Goal: Task Accomplishment & Management: Manage account settings

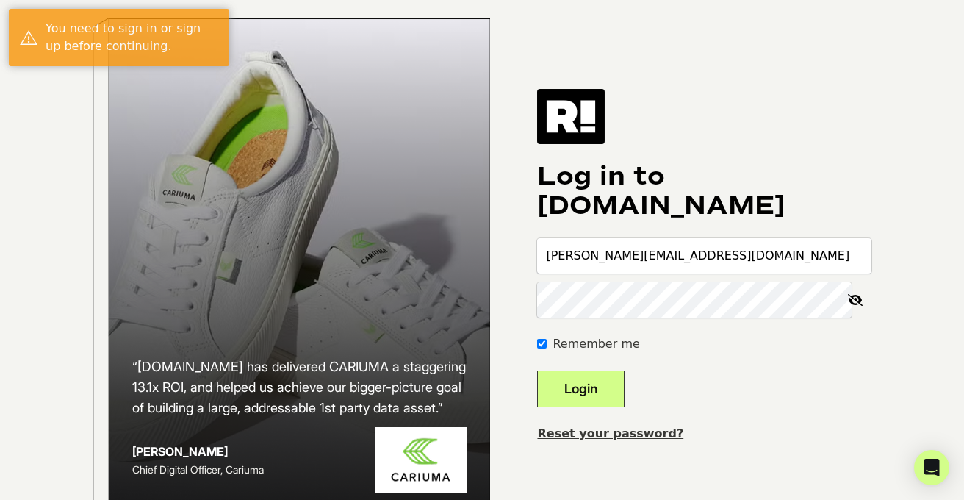
click at [537, 460] on div at bounding box center [537, 460] width 0 height 0
type input "van@malbongolf.com"
click at [625, 396] on button "Login" at bounding box center [580, 388] width 87 height 37
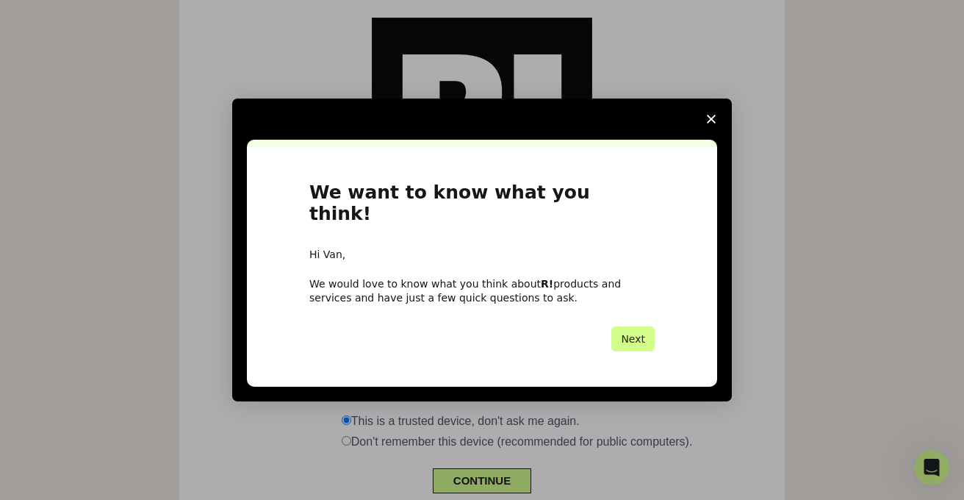
click at [715, 123] on icon "Close survey" at bounding box center [711, 119] width 9 height 9
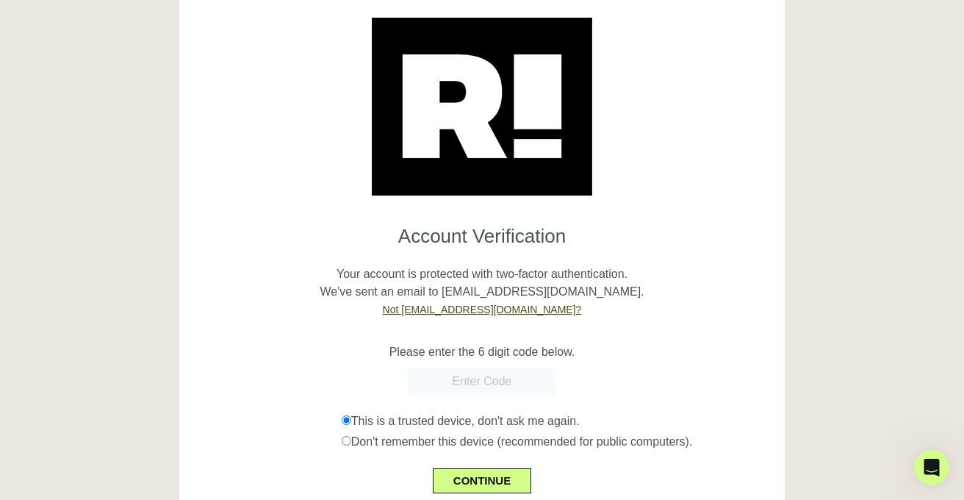
click at [473, 359] on p "Please enter the 6 digit code below." at bounding box center [482, 352] width 584 height 18
click at [467, 378] on input "text" at bounding box center [482, 381] width 147 height 26
paste input "665016"
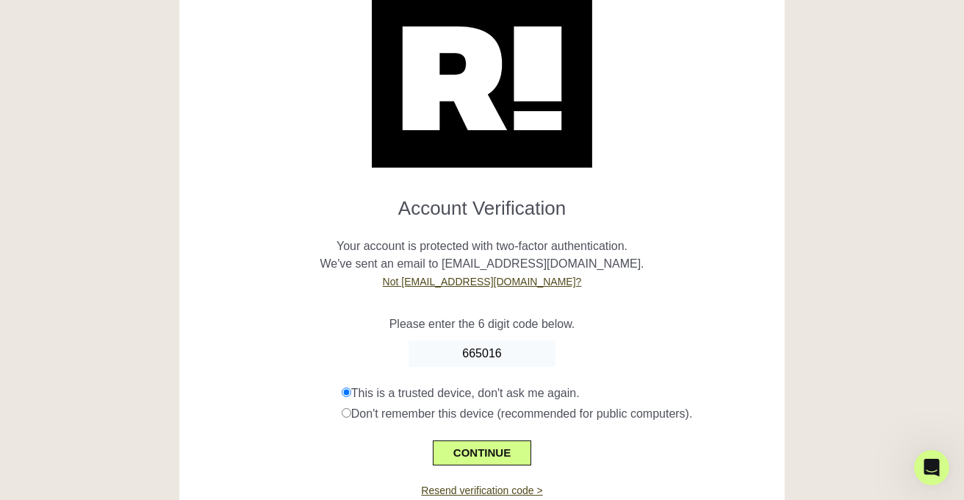
scroll to position [101, 0]
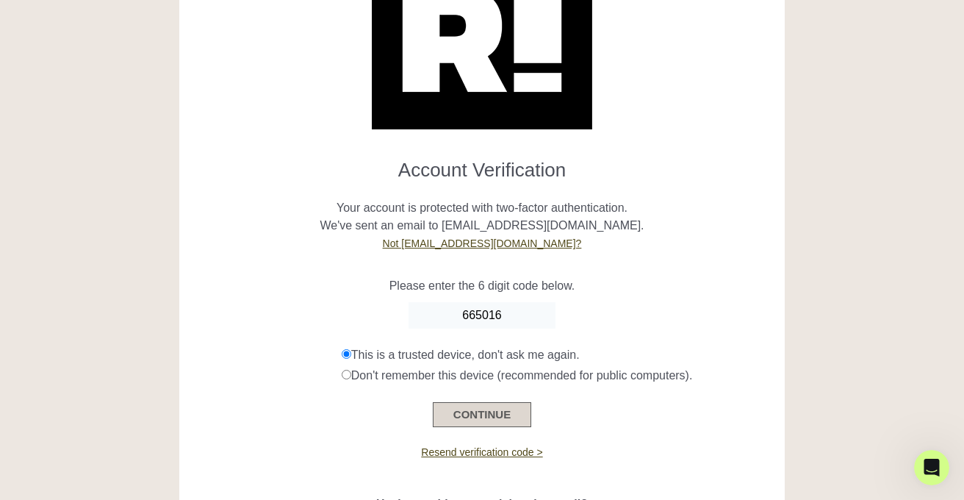
type input "665016"
click at [473, 402] on button "CONTINUE" at bounding box center [482, 414] width 98 height 25
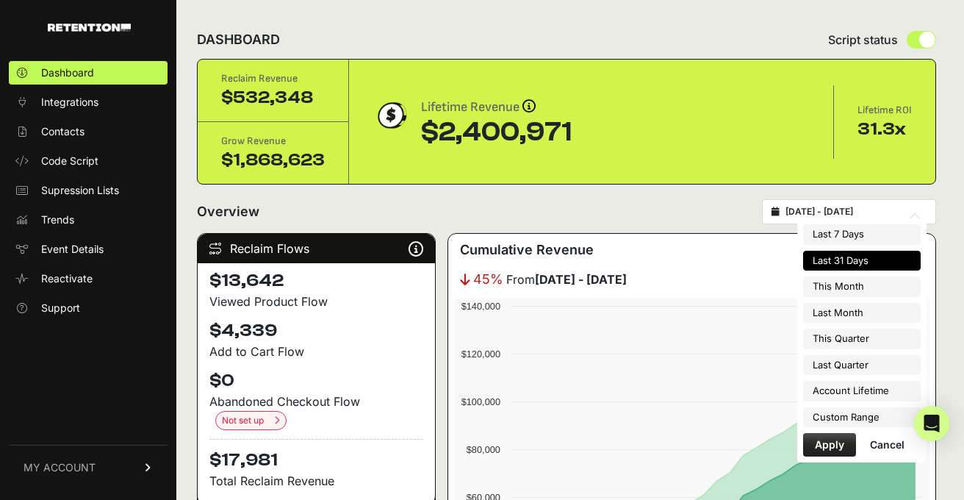
click at [847, 210] on input "2025-08-03 - 2025-09-02" at bounding box center [856, 212] width 141 height 12
type input "2025-08-03"
type input "2025-09-02"
type input "2025-07-01"
type input "2025-09-30"
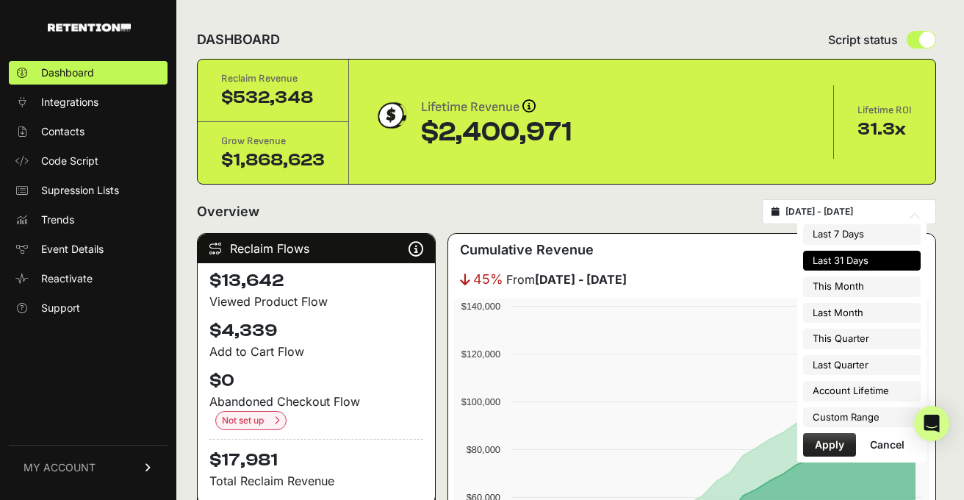
type input "2025-08-03"
type input "2025-09-02"
type input "2025-04-01"
type input "2025-06-30"
type input "2025-08-03"
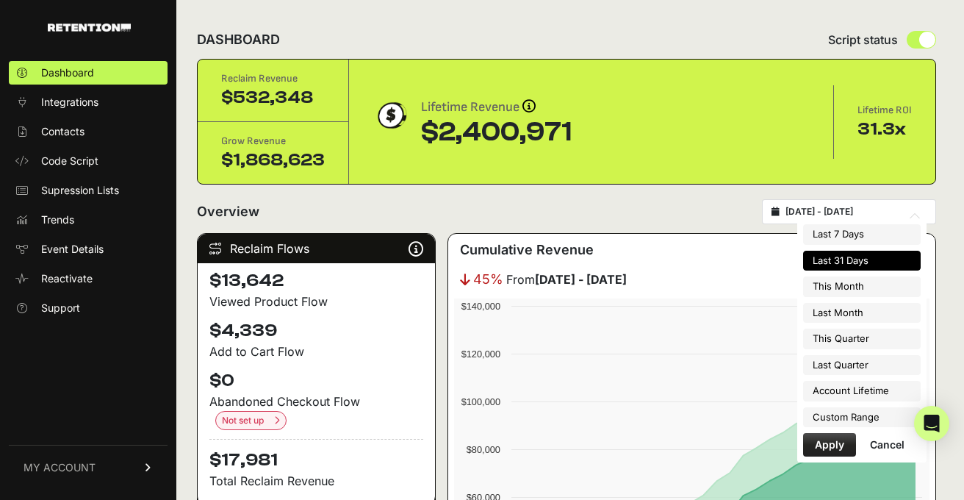
type input "2025-09-02"
click at [844, 422] on li "Custom Range" at bounding box center [862, 417] width 118 height 21
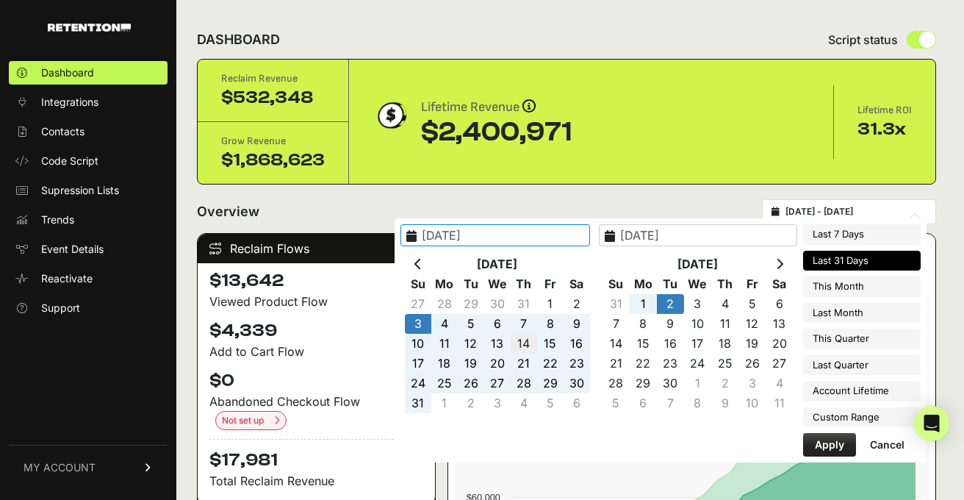
type input "2025-08-14"
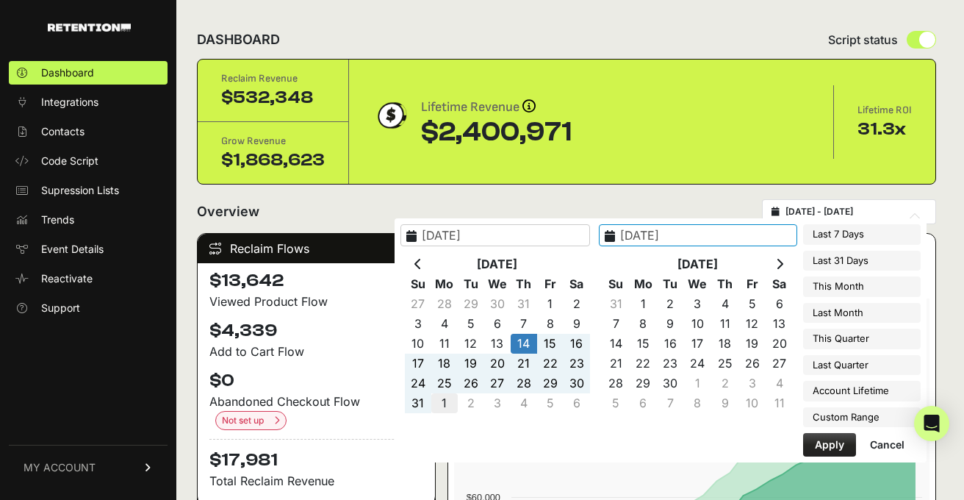
type input "2025-09-01"
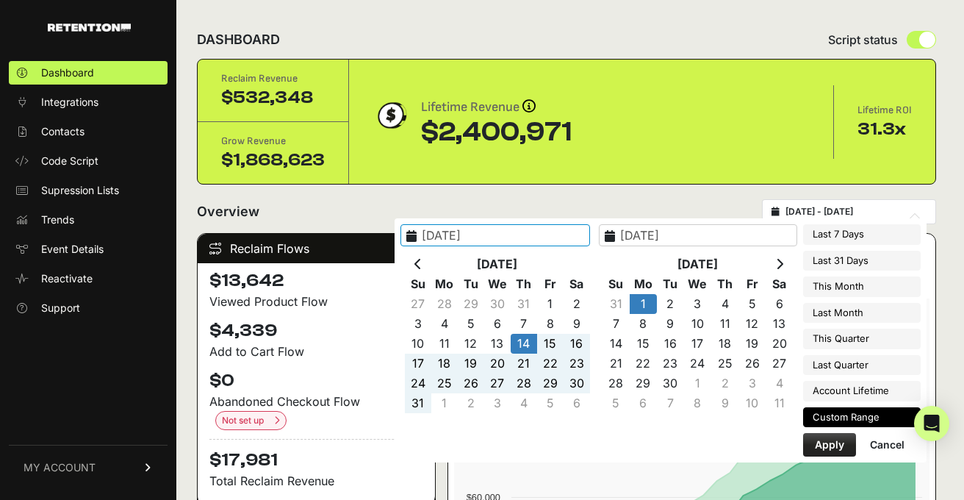
type input "2025-08-14"
click at [844, 438] on button "Apply" at bounding box center [829, 445] width 53 height 24
type input "2025-08-14 - 2025-09-01"
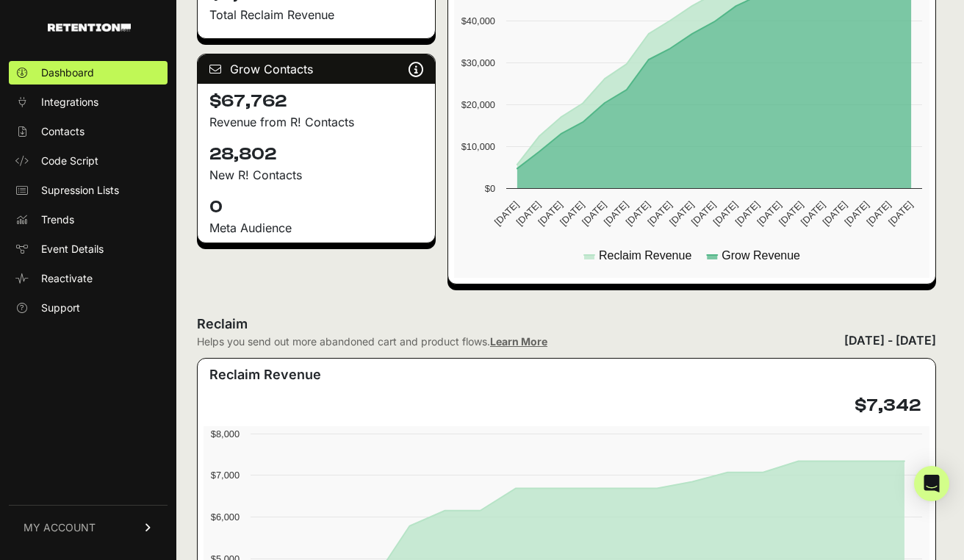
scroll to position [450, 0]
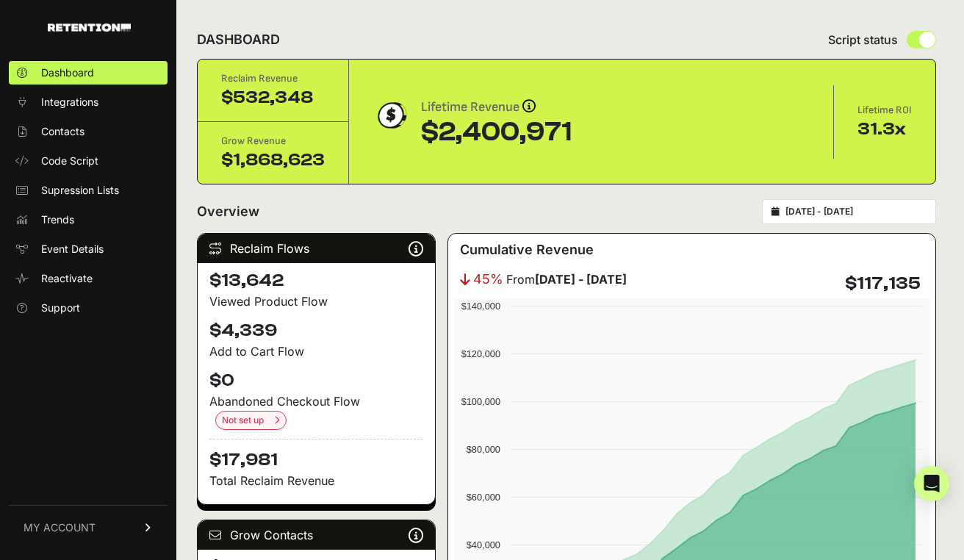
click at [105, 531] on link "MY ACCOUNT" at bounding box center [88, 527] width 159 height 45
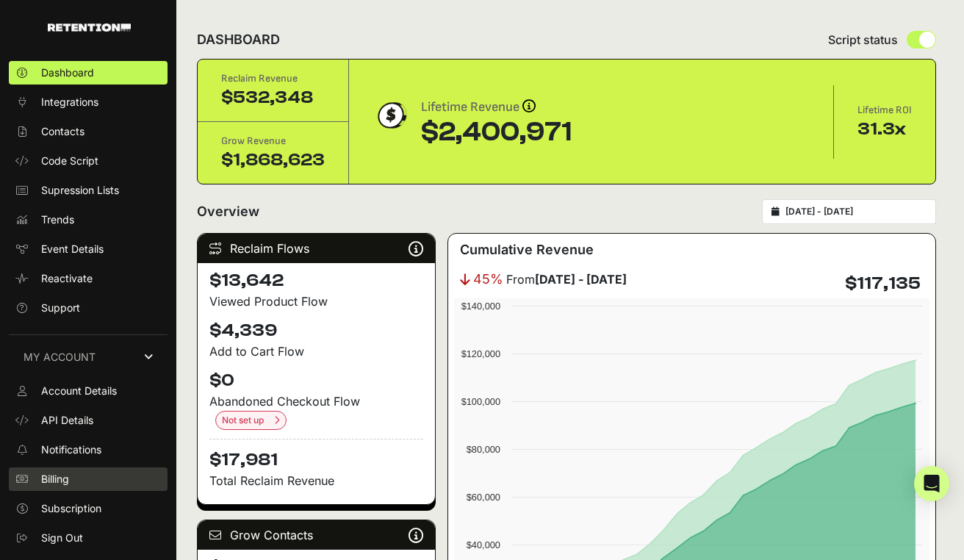
click at [77, 482] on link "Billing" at bounding box center [88, 479] width 159 height 24
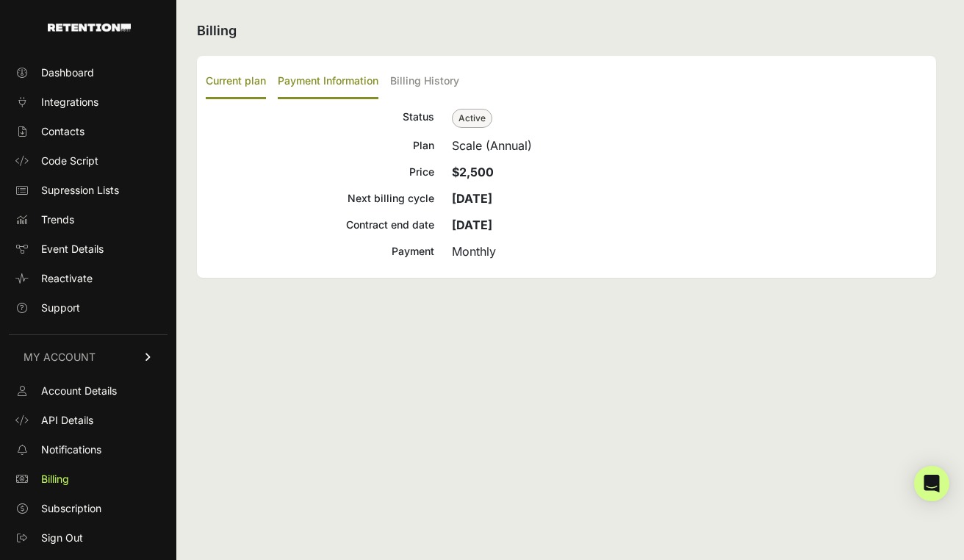
click at [317, 73] on label "Payment Information" at bounding box center [328, 82] width 101 height 35
click at [0, 0] on input "Payment Information" at bounding box center [0, 0] width 0 height 0
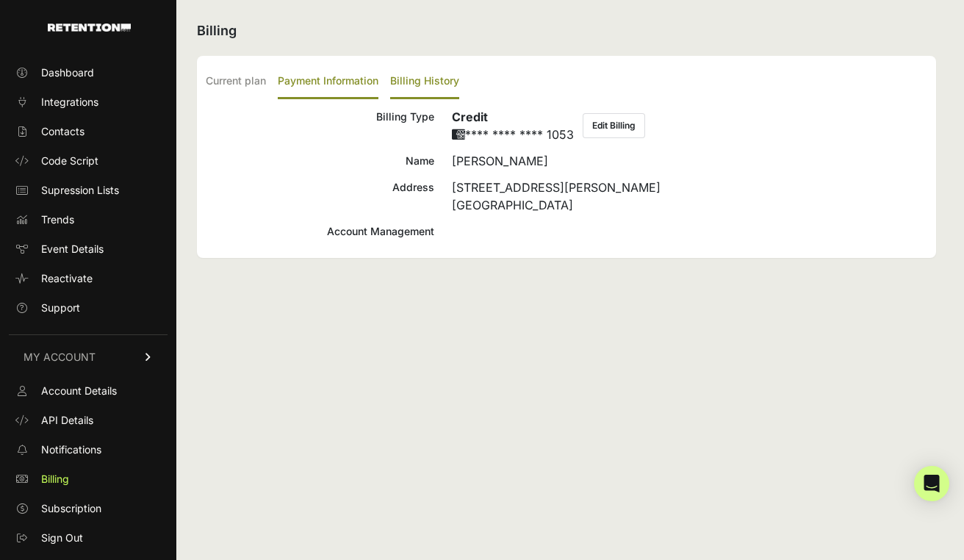
click at [412, 80] on label "Billing History" at bounding box center [424, 82] width 69 height 35
click at [0, 0] on input "Billing History" at bounding box center [0, 0] width 0 height 0
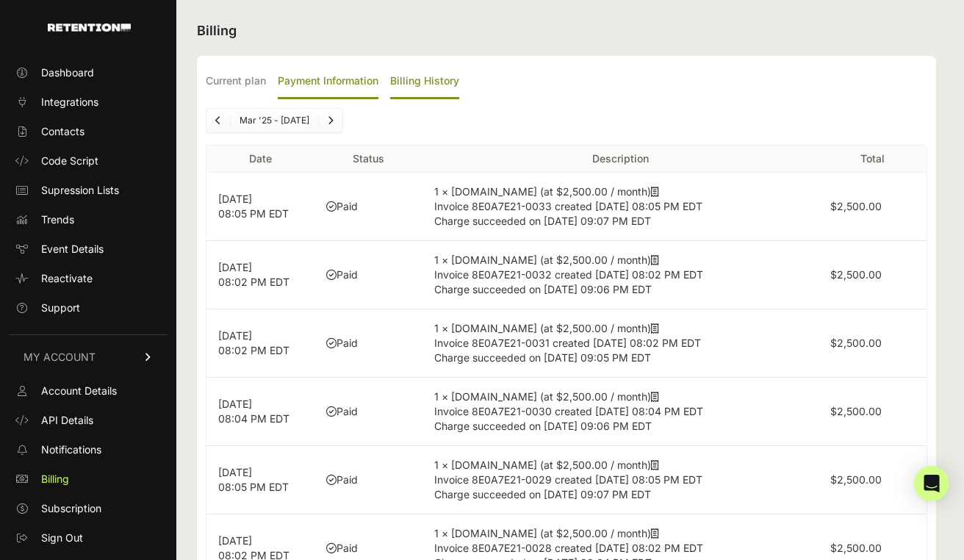
click at [320, 85] on label "Payment Information" at bounding box center [328, 82] width 101 height 35
click at [0, 0] on input "Payment Information" at bounding box center [0, 0] width 0 height 0
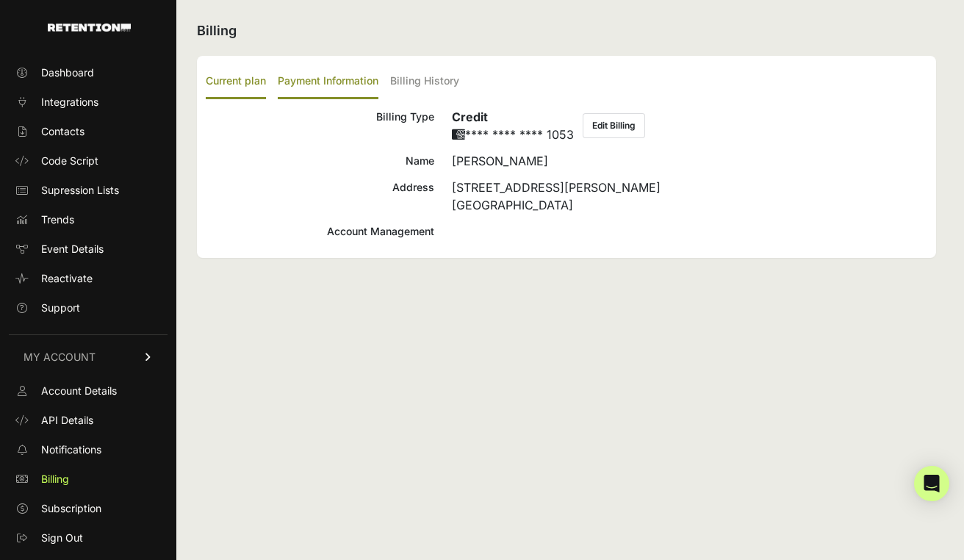
click at [251, 95] on label "Current plan" at bounding box center [236, 82] width 60 height 35
click at [0, 0] on input "Current plan" at bounding box center [0, 0] width 0 height 0
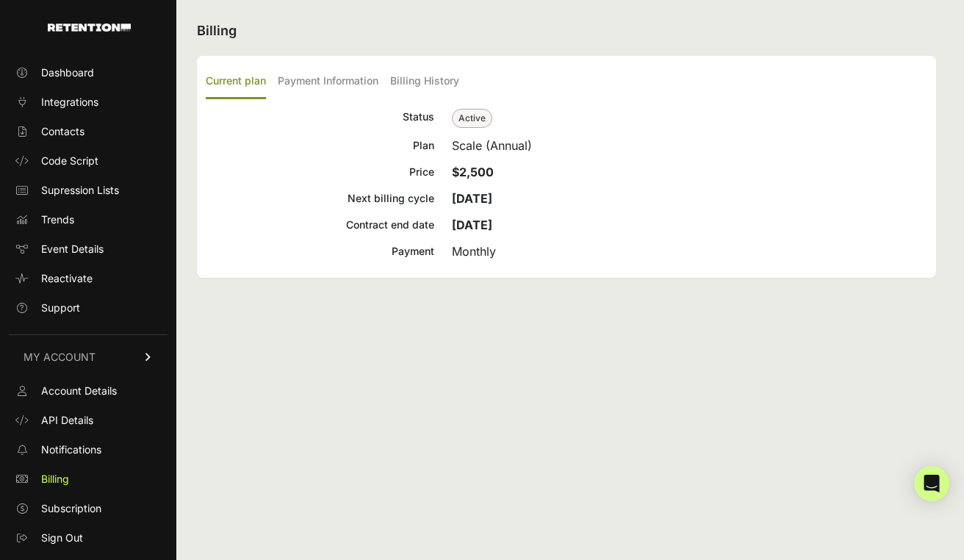
click at [495, 190] on div "[DATE]" at bounding box center [689, 199] width 475 height 18
click at [504, 143] on div "Scale (Annual)" at bounding box center [689, 146] width 475 height 18
click at [492, 200] on strong "[DATE]" at bounding box center [472, 198] width 40 height 15
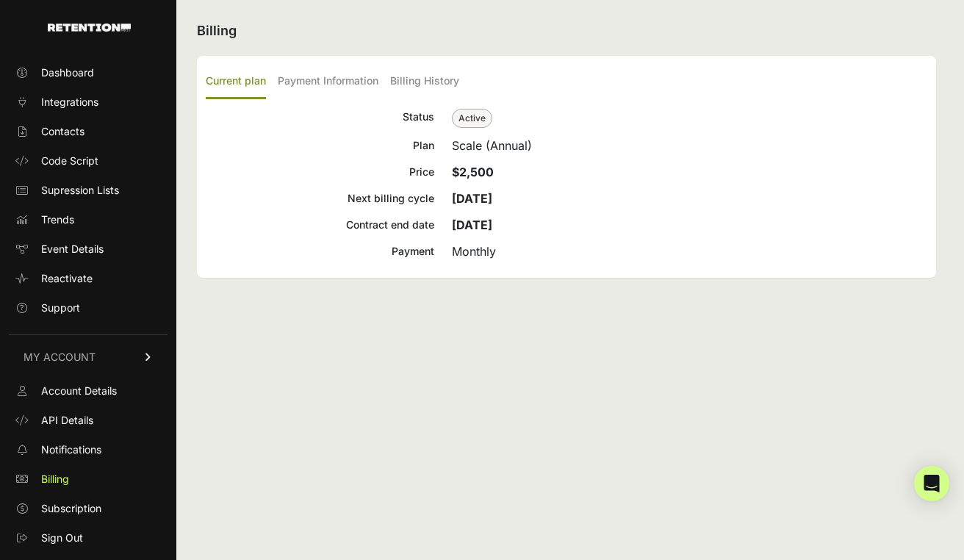
click at [492, 200] on strong "[DATE]" at bounding box center [472, 198] width 40 height 15
click at [337, 79] on label "Payment Information" at bounding box center [328, 82] width 101 height 35
click at [0, 0] on input "Payment Information" at bounding box center [0, 0] width 0 height 0
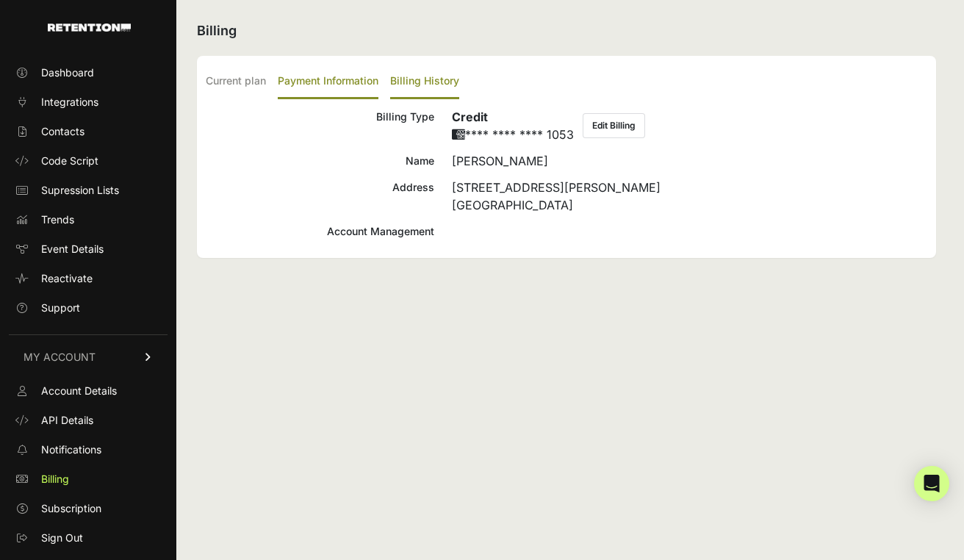
click at [411, 69] on label "Billing History" at bounding box center [424, 82] width 69 height 35
click at [0, 0] on input "Billing History" at bounding box center [0, 0] width 0 height 0
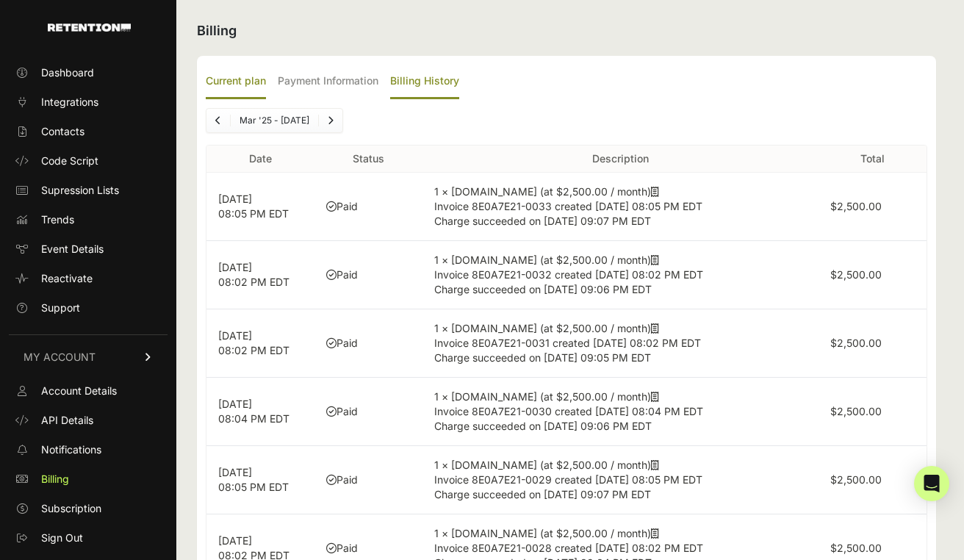
click at [245, 83] on label "Current plan" at bounding box center [236, 82] width 60 height 35
click at [0, 0] on input "Current plan" at bounding box center [0, 0] width 0 height 0
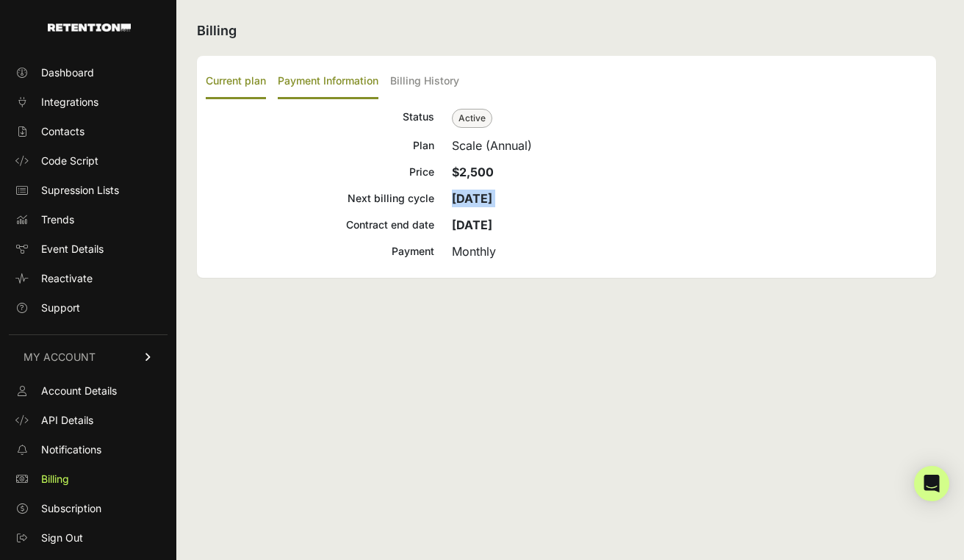
click at [312, 71] on label "Payment Information" at bounding box center [328, 82] width 101 height 35
click at [0, 0] on input "Payment Information" at bounding box center [0, 0] width 0 height 0
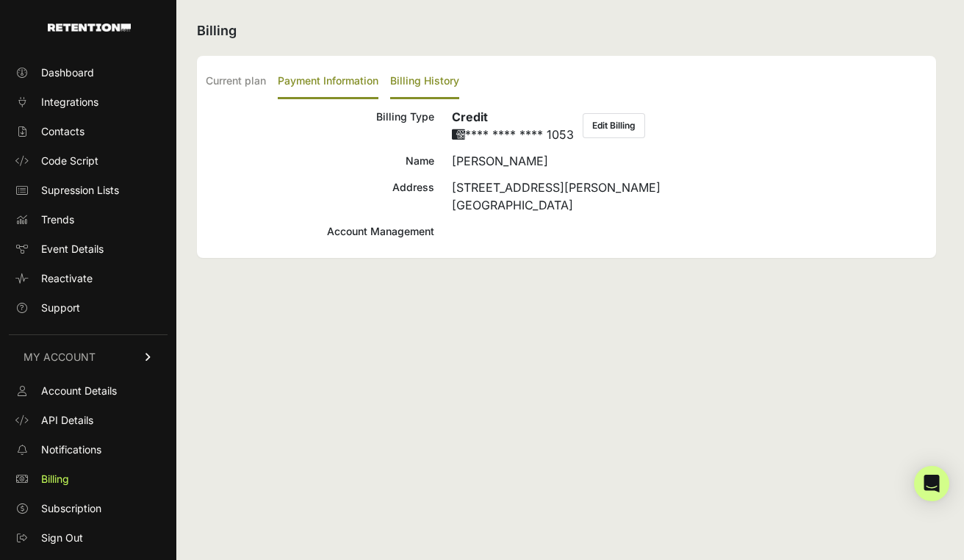
click at [426, 65] on label "Billing History" at bounding box center [424, 82] width 69 height 35
click at [0, 0] on input "Billing History" at bounding box center [0, 0] width 0 height 0
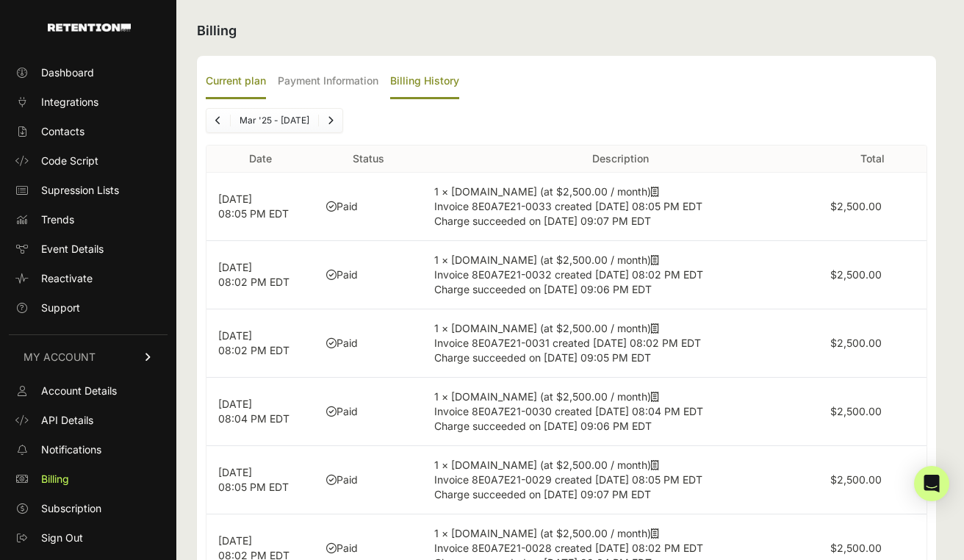
click at [247, 80] on label "Current plan" at bounding box center [236, 82] width 60 height 35
click at [0, 0] on input "Current plan" at bounding box center [0, 0] width 0 height 0
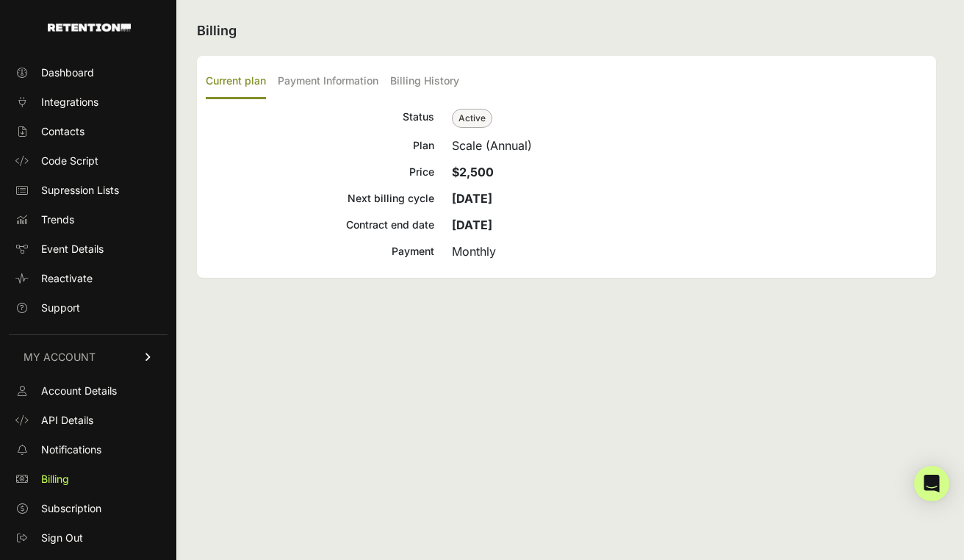
click at [358, 57] on div "Current plan Payment Information Billing History Status Active Plan Scale (Annu…" at bounding box center [566, 167] width 739 height 222
click at [355, 71] on label "Payment Information" at bounding box center [328, 82] width 101 height 35
click at [0, 0] on input "Payment Information" at bounding box center [0, 0] width 0 height 0
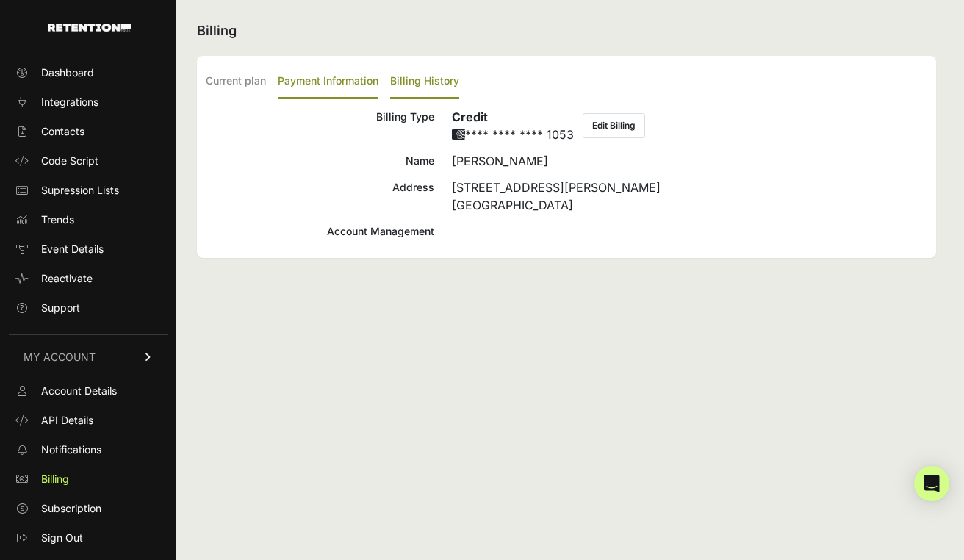
click at [425, 73] on label "Billing History" at bounding box center [424, 82] width 69 height 35
click at [0, 0] on input "Billing History" at bounding box center [0, 0] width 0 height 0
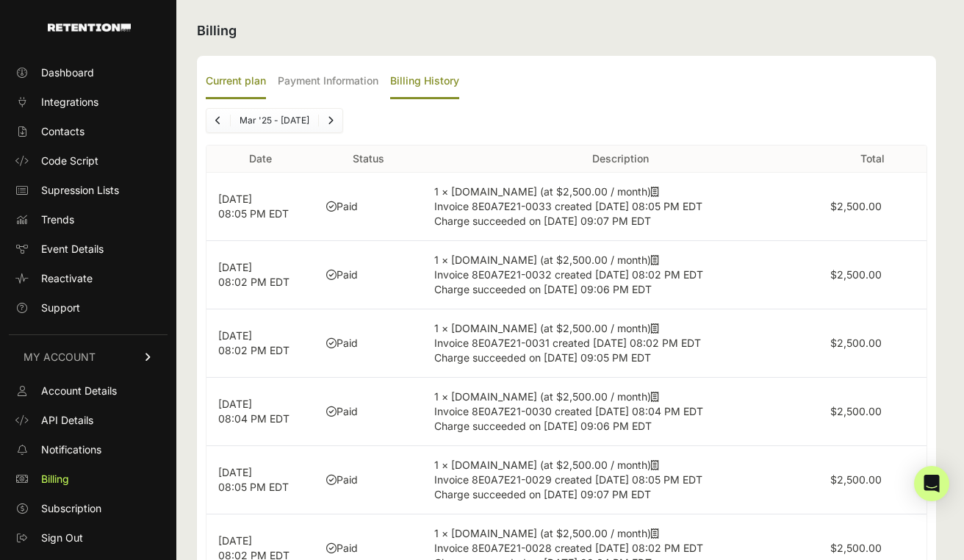
click at [249, 69] on label "Current plan" at bounding box center [236, 82] width 60 height 35
click at [0, 0] on input "Current plan" at bounding box center [0, 0] width 0 height 0
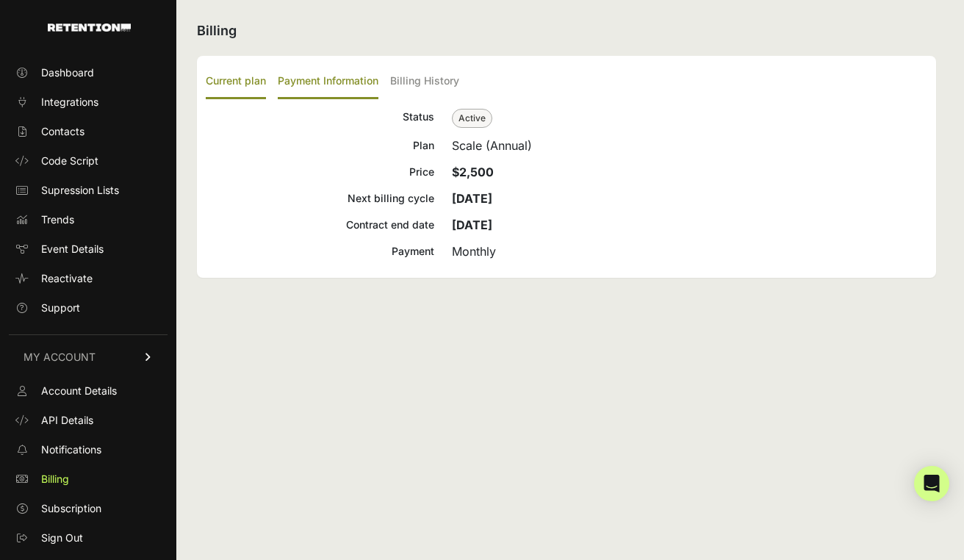
click at [310, 69] on label "Payment Information" at bounding box center [328, 82] width 101 height 35
click at [0, 0] on input "Payment Information" at bounding box center [0, 0] width 0 height 0
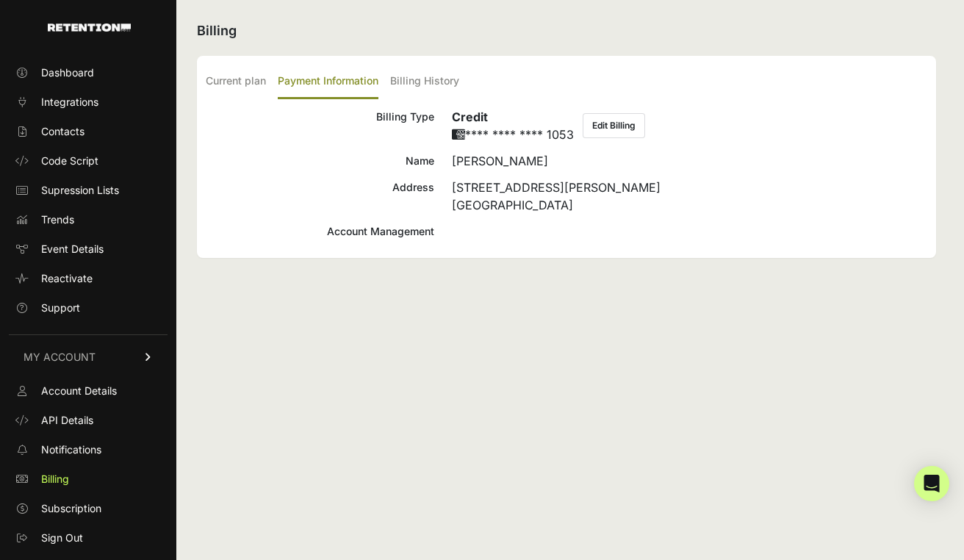
click at [385, 71] on ul "Current plan Payment Information Billing History" at bounding box center [567, 82] width 722 height 35
click at [424, 79] on label "Billing History" at bounding box center [424, 82] width 69 height 35
click at [0, 0] on input "Billing History" at bounding box center [0, 0] width 0 height 0
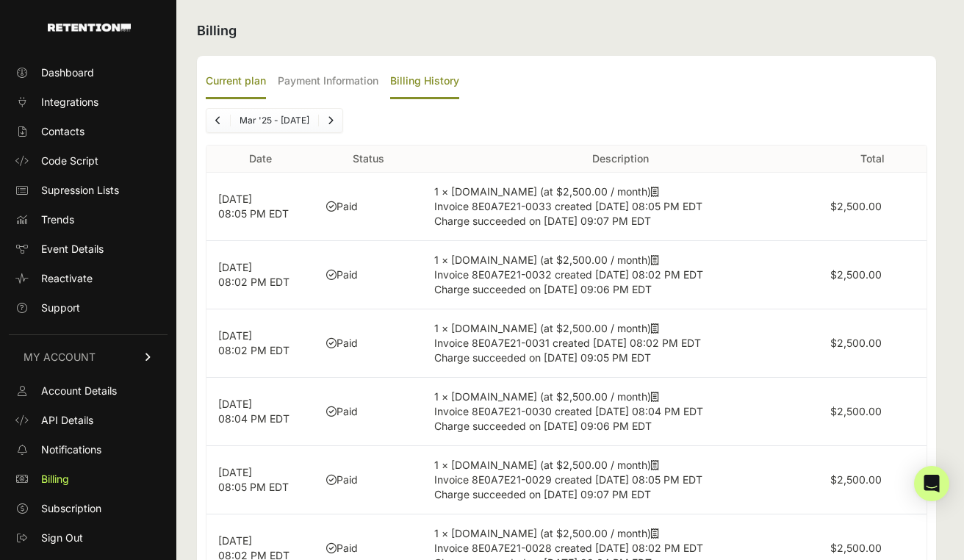
click at [238, 86] on label "Current plan" at bounding box center [236, 82] width 60 height 35
click at [0, 0] on input "Current plan" at bounding box center [0, 0] width 0 height 0
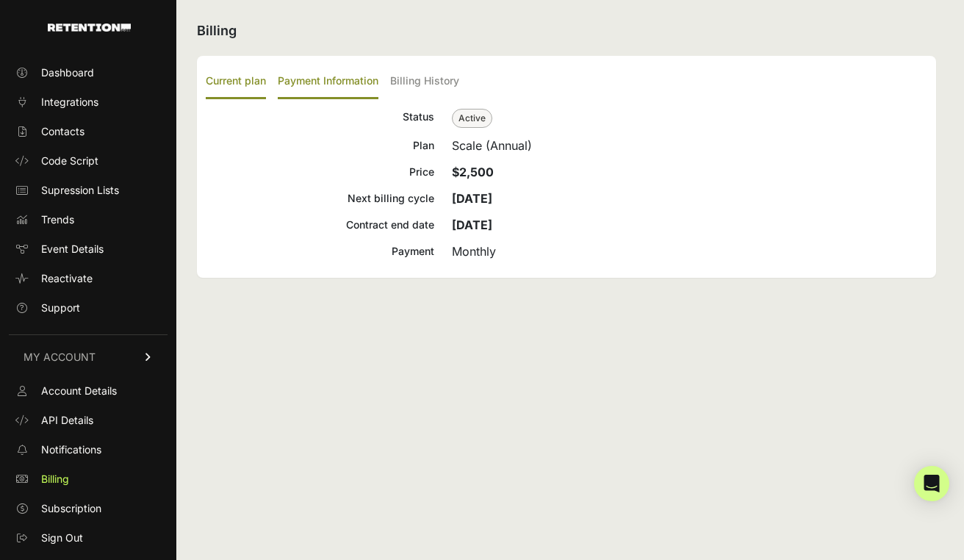
click at [342, 74] on label "Payment Information" at bounding box center [328, 82] width 101 height 35
click at [0, 0] on input "Payment Information" at bounding box center [0, 0] width 0 height 0
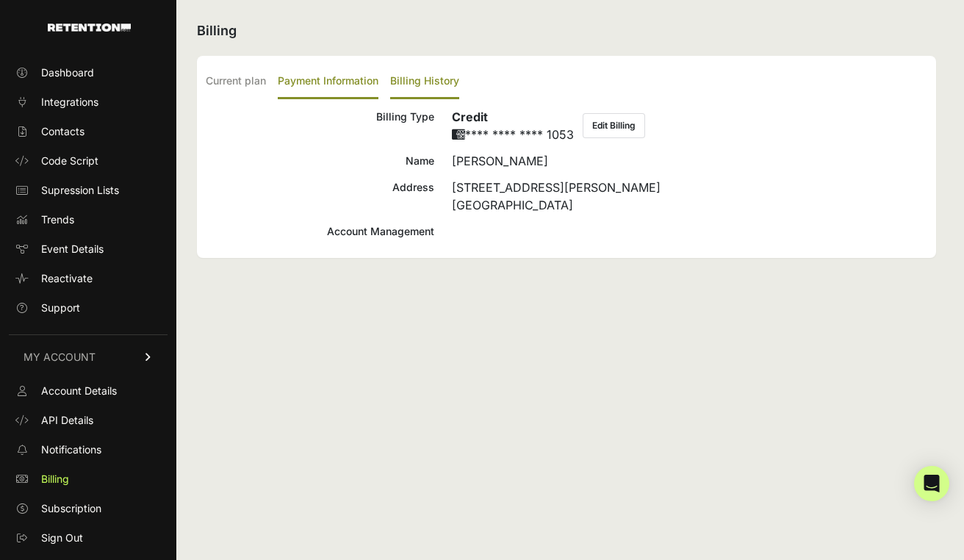
click at [402, 83] on label "Billing History" at bounding box center [424, 82] width 69 height 35
click at [0, 0] on input "Billing History" at bounding box center [0, 0] width 0 height 0
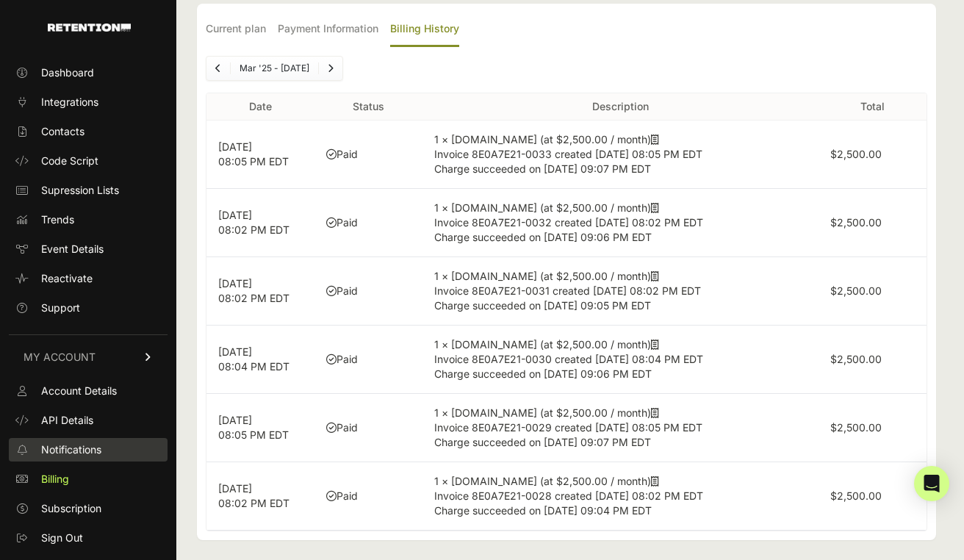
scroll to position [59, 0]
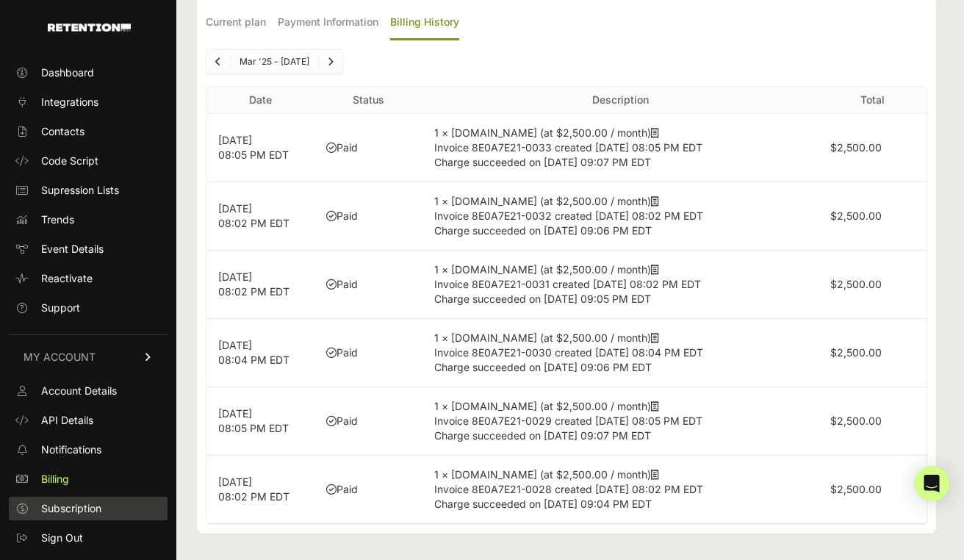
click at [121, 511] on link "Subscription" at bounding box center [88, 509] width 159 height 24
